Goal: Information Seeking & Learning: Find specific fact

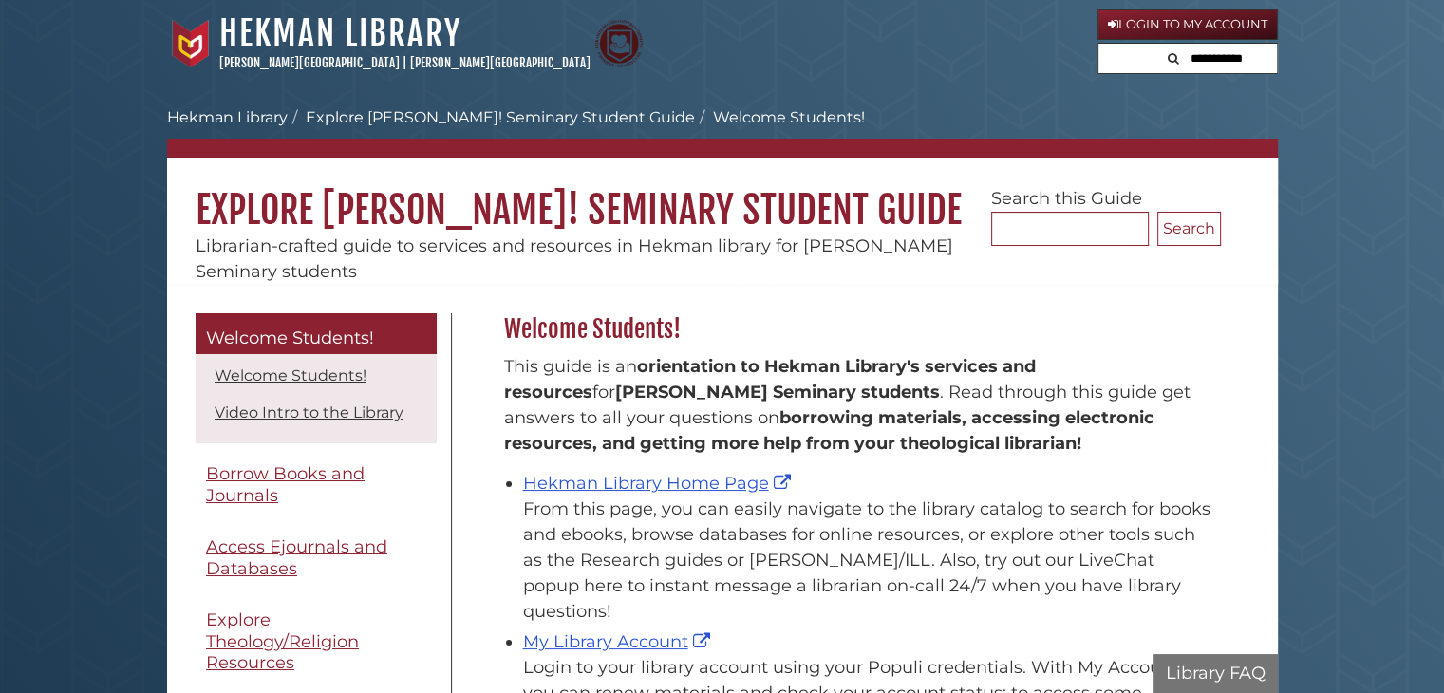
scroll to position [279, 726]
click at [617, 471] on div "Hekman Library Home Page From this page, you can easily navigate to the library…" at bounding box center [867, 548] width 688 height 154
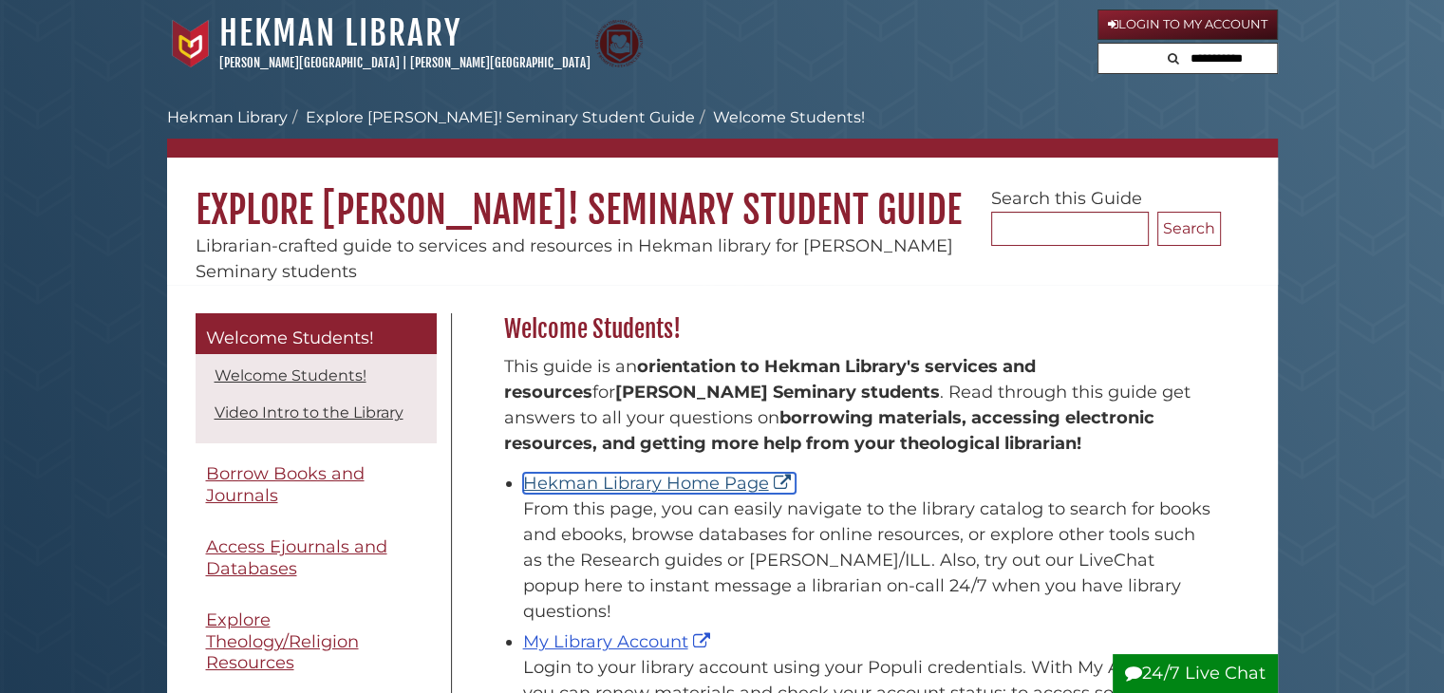
click at [607, 477] on link "Hekman Library Home Page" at bounding box center [659, 483] width 273 height 21
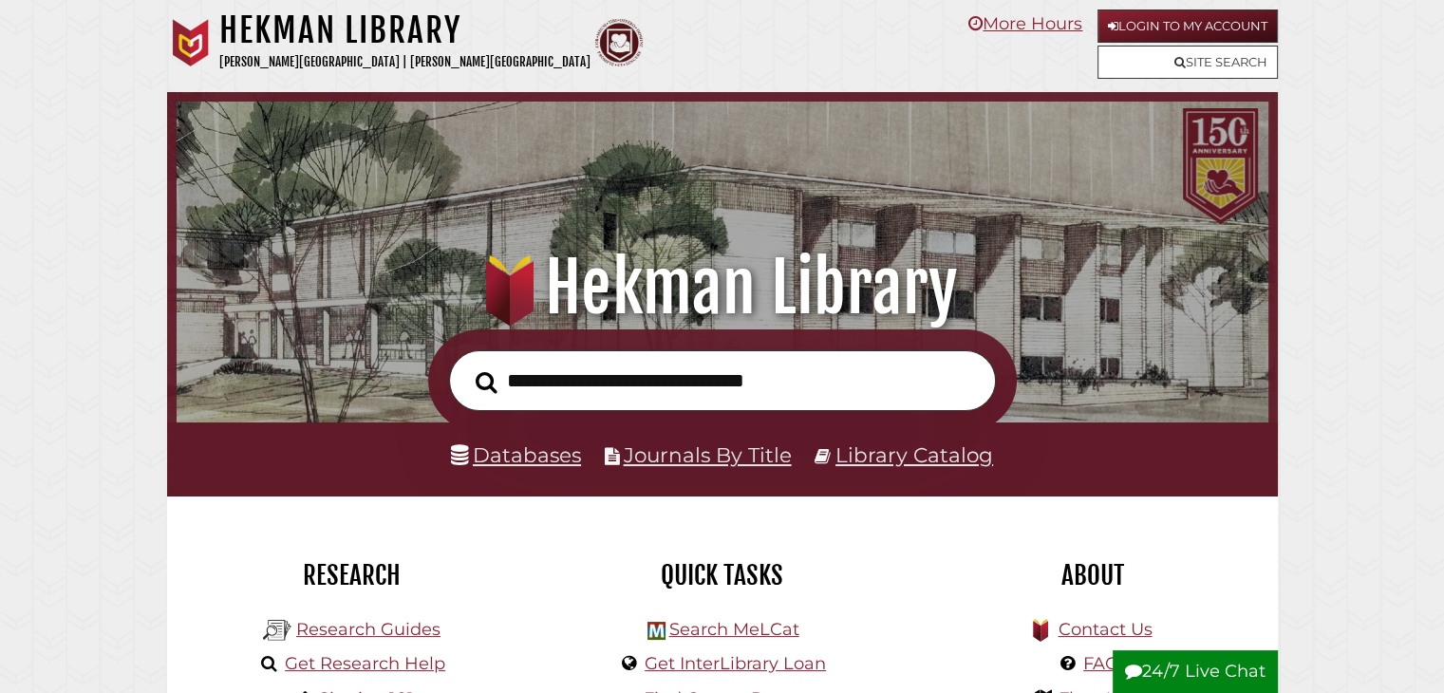
scroll to position [361, 1082]
click at [661, 378] on input "text" at bounding box center [722, 381] width 547 height 62
type input "**********"
click at [466, 366] on button "Search" at bounding box center [486, 382] width 41 height 33
